Goal: Entertainment & Leisure: Consume media (video, audio)

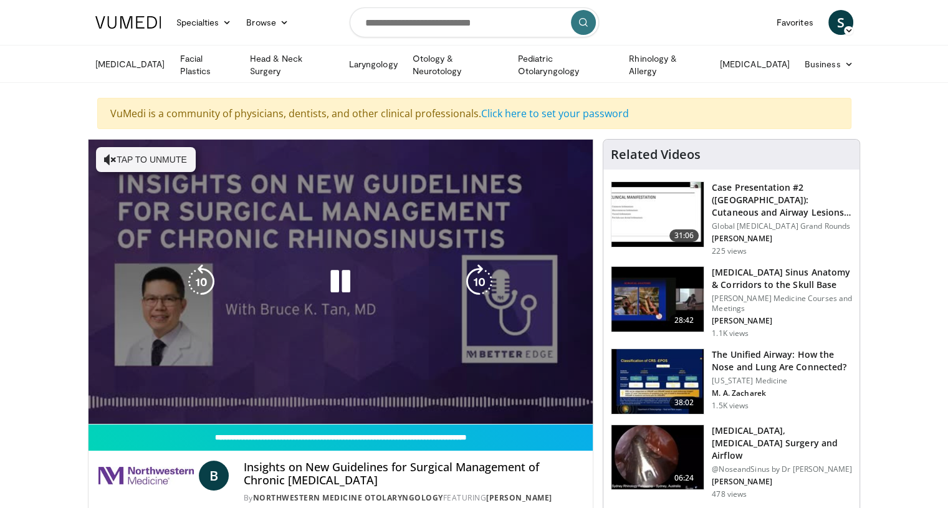
click at [109, 390] on video-js "**********" at bounding box center [341, 282] width 505 height 285
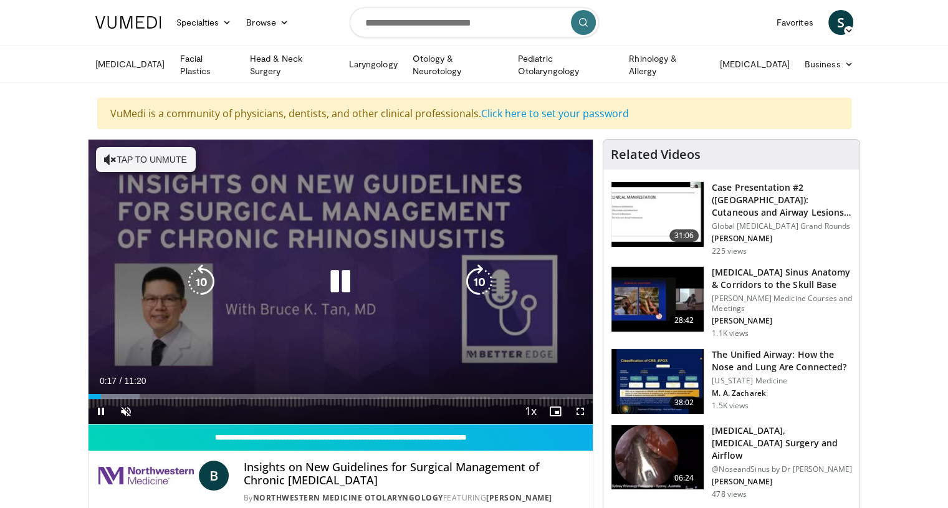
click at [148, 154] on button "Tap to unmute" at bounding box center [146, 159] width 100 height 25
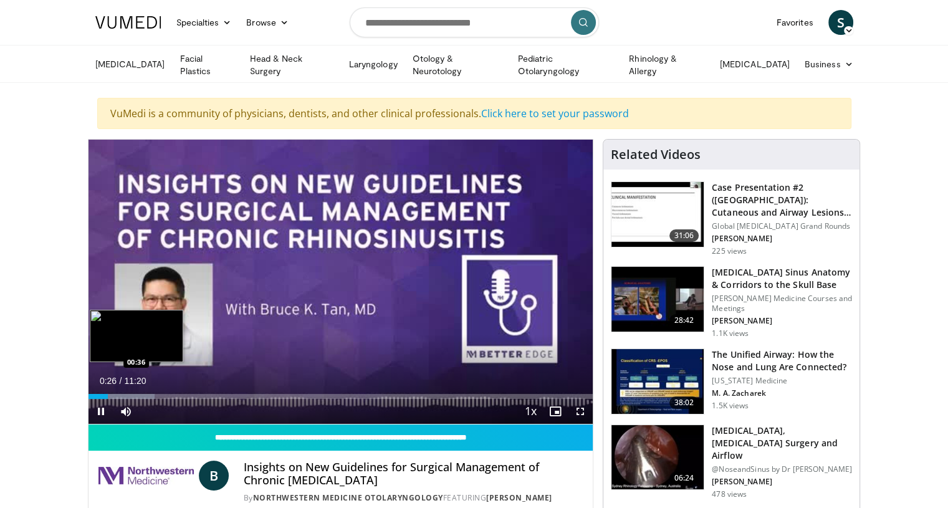
click at [115, 394] on div "Progress Bar" at bounding box center [122, 396] width 67 height 5
click at [128, 394] on div "Loaded : 14.65% 00:37 00:55" at bounding box center [341, 396] width 505 height 5
